Goal: Find specific page/section: Find specific page/section

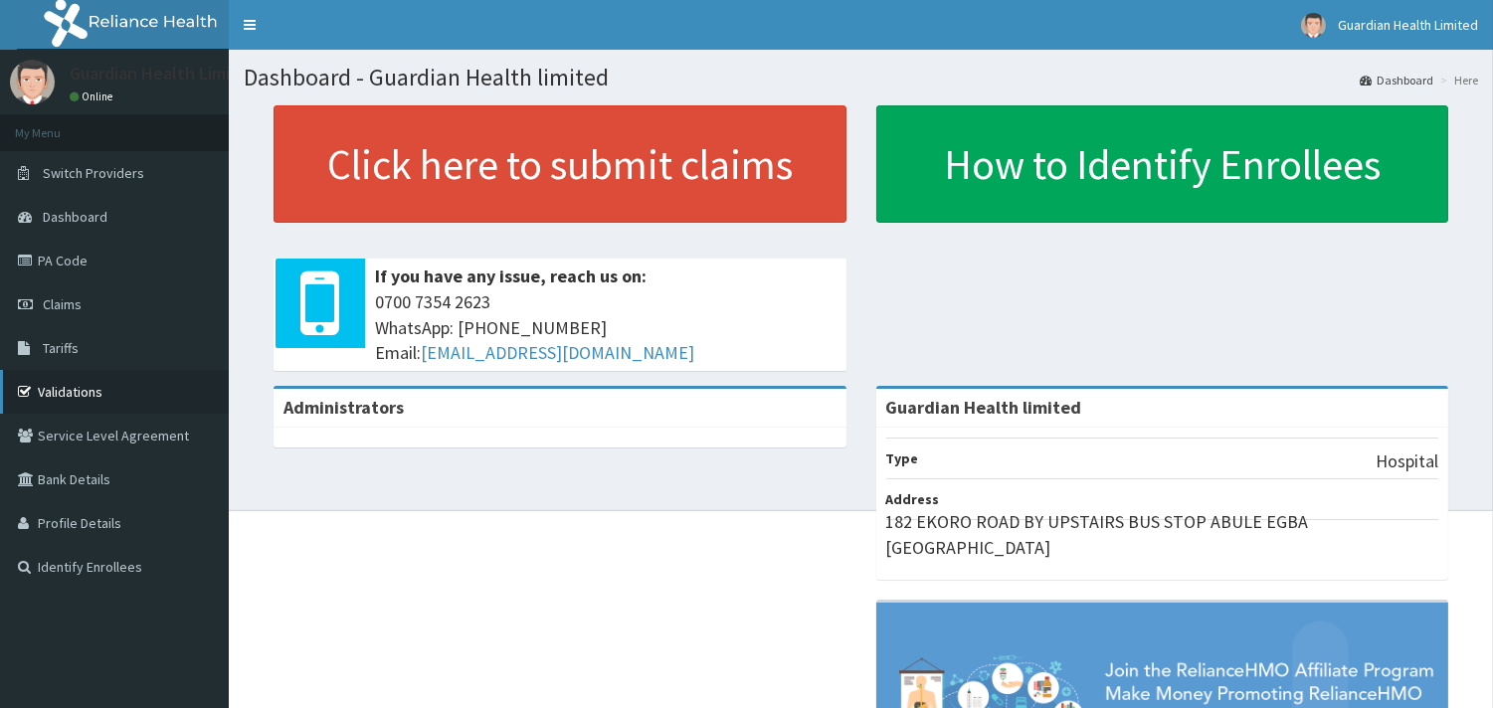
click at [94, 396] on link "Validations" at bounding box center [114, 392] width 229 height 44
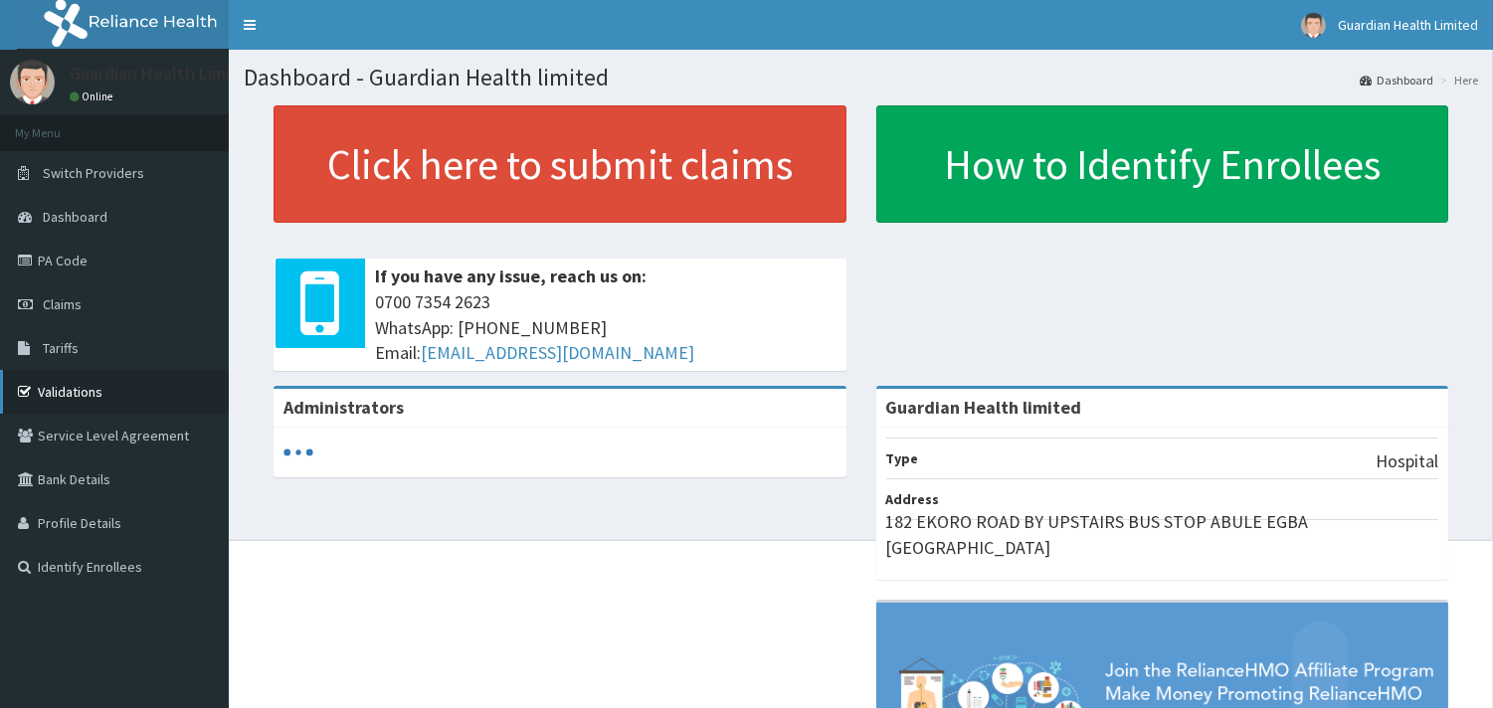
click at [70, 383] on link "Validations" at bounding box center [114, 392] width 229 height 44
click at [104, 256] on link "PA Code" at bounding box center [114, 261] width 229 height 44
click at [77, 263] on link "PA Code" at bounding box center [114, 261] width 229 height 44
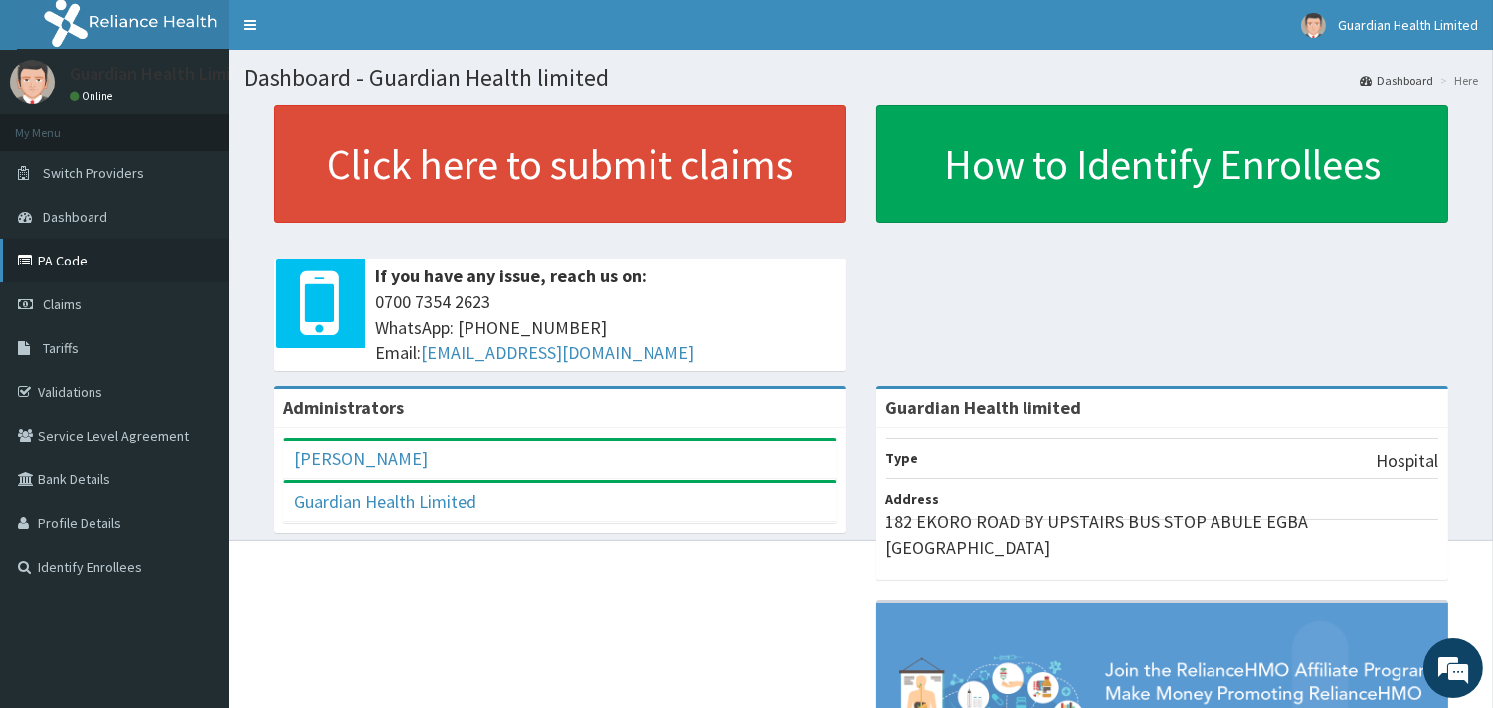
click at [45, 255] on link "PA Code" at bounding box center [114, 261] width 229 height 44
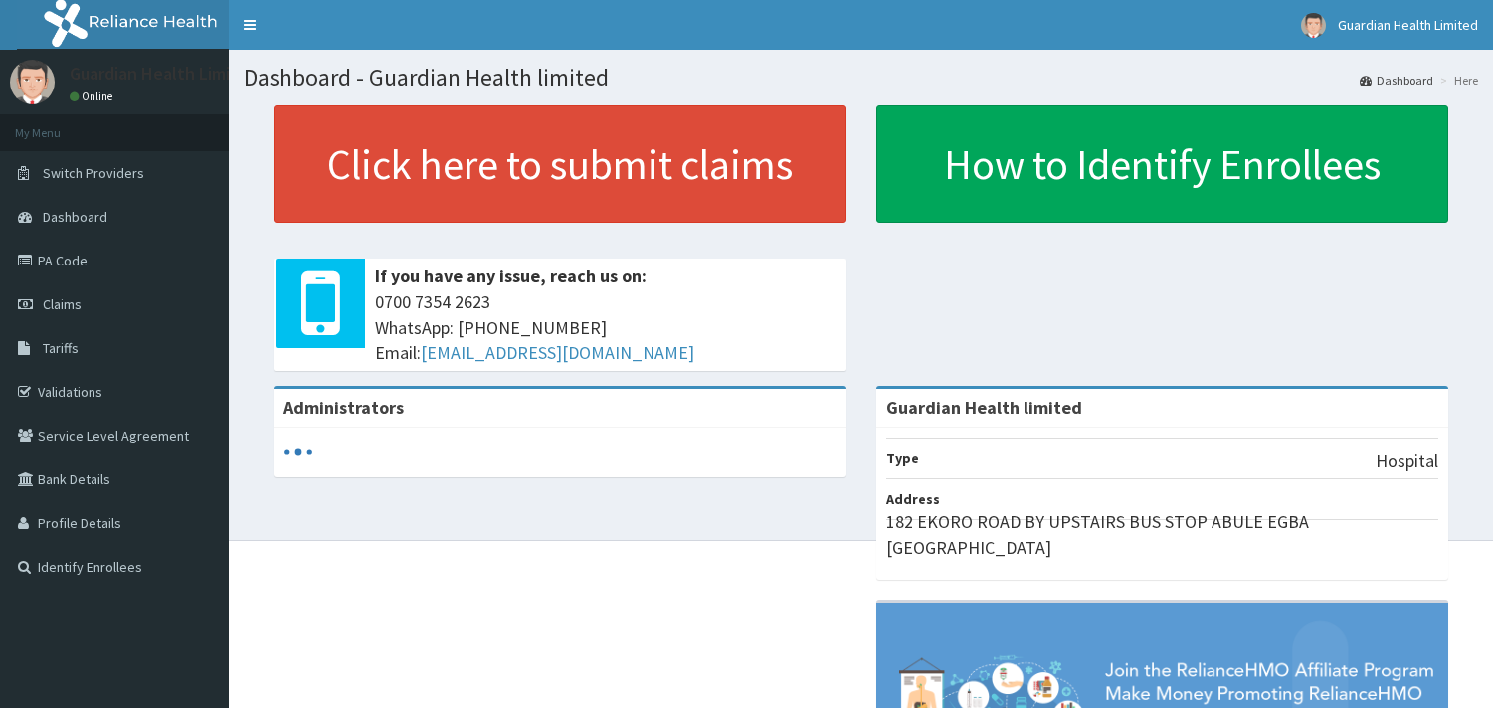
click at [80, 259] on link "PA Code" at bounding box center [114, 261] width 229 height 44
